Goal: Navigation & Orientation: Find specific page/section

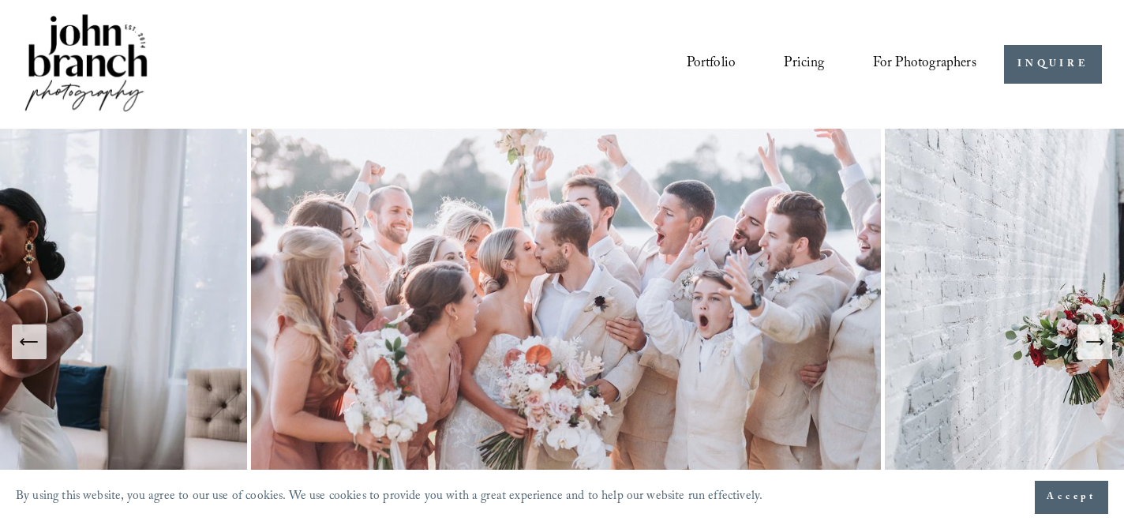
click at [812, 60] on link "Pricing" at bounding box center [804, 65] width 40 height 30
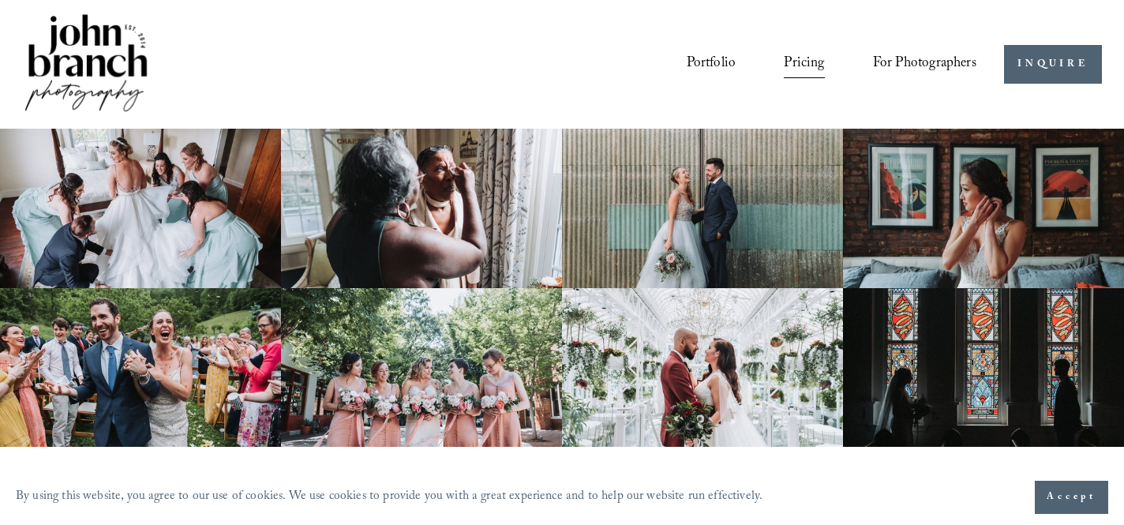
click at [711, 66] on link "Portfolio" at bounding box center [712, 65] width 50 height 30
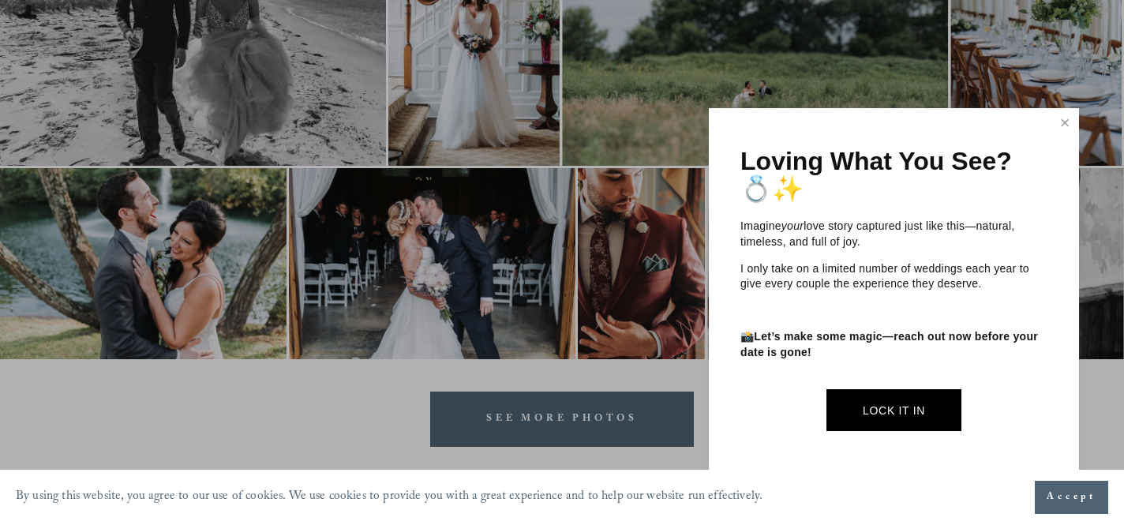
scroll to position [4549, 0]
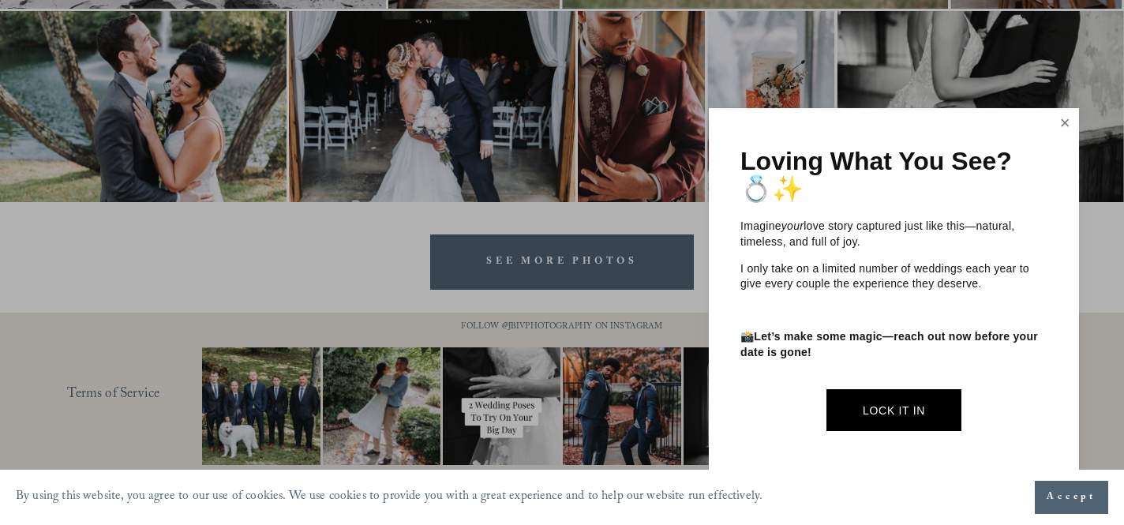
click at [1063, 129] on link "Close" at bounding box center [1065, 123] width 24 height 25
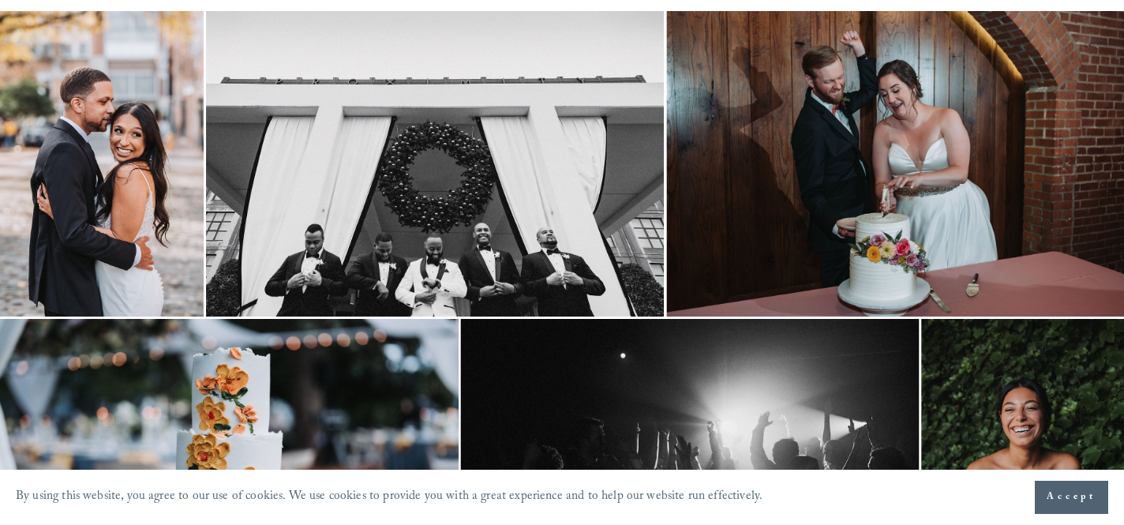
scroll to position [0, 0]
